Goal: Navigation & Orientation: Understand site structure

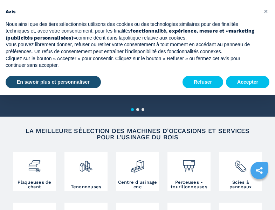
click at [30, 210] on html "Click to toggle menu Achetons Vendons Société FW Magazine Gallerie Video Machin…" at bounding box center [137, 105] width 275 height 210
click at [163, 210] on html "Click to toggle menu Achetons Vendons Société FW Magazine Gallerie Video Machin…" at bounding box center [137, 105] width 275 height 210
click at [30, 210] on html "Click to toggle menu Achetons Vendons Société FW Magazine Gallerie Video Machin…" at bounding box center [137, 105] width 275 height 210
click at [163, 210] on html "Click to toggle menu Achetons Vendons Société FW Magazine Gallerie Video Machin…" at bounding box center [137, 105] width 275 height 210
click at [30, 210] on html "Click to toggle menu Achetons Vendons Société FW Magazine Gallerie Video Machin…" at bounding box center [137, 105] width 275 height 210
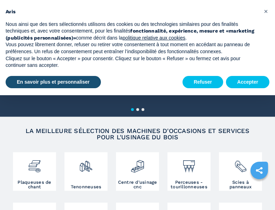
click at [163, 210] on html "Click to toggle menu Achetons Vendons Société FW Magazine Gallerie Video Machin…" at bounding box center [137, 105] width 275 height 210
click at [30, 210] on html "Click to toggle menu Achetons Vendons Société FW Magazine Gallerie Video Machin…" at bounding box center [137, 105] width 275 height 210
click at [163, 210] on html "Click to toggle menu Achetons Vendons Société FW Magazine Gallerie Video Machin…" at bounding box center [137, 105] width 275 height 210
click at [30, 210] on html "Click to toggle menu Achetons Vendons Société FW Magazine Gallerie Video Machin…" at bounding box center [137, 105] width 275 height 210
click at [163, 210] on html "Click to toggle menu Achetons Vendons Société FW Magazine Gallerie Video Machin…" at bounding box center [137, 105] width 275 height 210
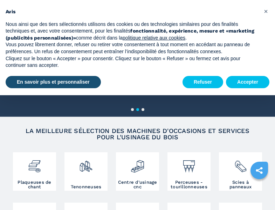
click at [30, 210] on html "Click to toggle menu Achetons Vendons Société FW Magazine Gallerie Video Machin…" at bounding box center [137, 105] width 275 height 210
click at [163, 210] on html "Click to toggle menu Achetons Vendons Société FW Magazine Gallerie Video Machin…" at bounding box center [137, 105] width 275 height 210
click at [30, 210] on html "Click to toggle menu Achetons Vendons Société FW Magazine Gallerie Video Machin…" at bounding box center [137, 105] width 275 height 210
click at [163, 210] on html "Click to toggle menu Achetons Vendons Société FW Magazine Gallerie Video Machin…" at bounding box center [137, 105] width 275 height 210
click at [30, 210] on html "Click to toggle menu Achetons Vendons Société FW Magazine Gallerie Video Machin…" at bounding box center [137, 105] width 275 height 210
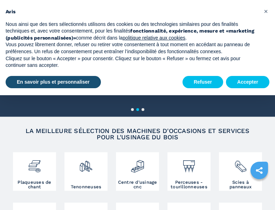
click at [163, 210] on html "Click to toggle menu Achetons Vendons Société FW Magazine Gallerie Video Machin…" at bounding box center [137, 105] width 275 height 210
click at [30, 210] on html "Click to toggle menu Achetons Vendons Société FW Magazine Gallerie Video Machin…" at bounding box center [137, 105] width 275 height 210
click at [163, 210] on html "Click to toggle menu Achetons Vendons Société FW Magazine Gallerie Video Machin…" at bounding box center [137, 105] width 275 height 210
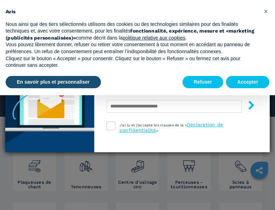
click at [30, 210] on html "Click to toggle menu Achetons Vendons Société FW Magazine Gallerie Video Machin…" at bounding box center [137, 105] width 275 height 210
click at [163, 210] on html "Click to toggle menu Achetons Vendons Société FW Magazine Gallerie Video Machin…" at bounding box center [137, 105] width 275 height 210
click at [30, 210] on html "Click to toggle menu Achetons Vendons Société FW Magazine Gallerie Video Machin…" at bounding box center [137, 105] width 275 height 210
click at [163, 210] on html "Click to toggle menu Achetons Vendons Société FW Magazine Gallerie Video Machin…" at bounding box center [137, 105] width 275 height 210
